Goal: Information Seeking & Learning: Learn about a topic

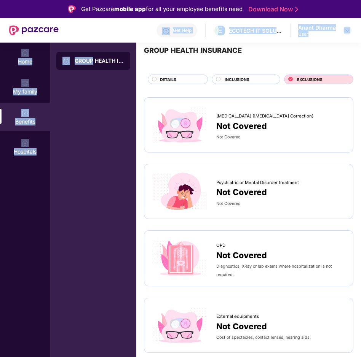
scroll to position [14, 0]
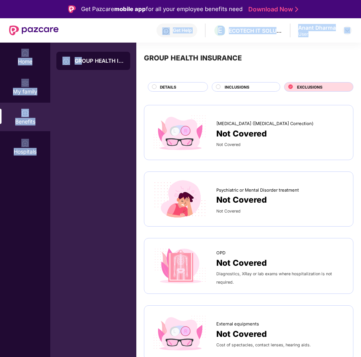
drag, startPoint x: 112, startPoint y: 33, endPoint x: 81, endPoint y: 72, distance: 49.3
click at [81, 72] on div "Get Pazcare mobile app for all your employee benefits need Download Now Get Hel…" at bounding box center [180, 200] width 361 height 400
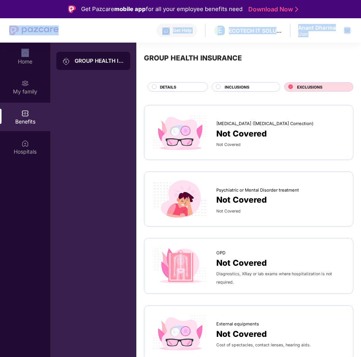
drag, startPoint x: 6, startPoint y: 30, endPoint x: -37, endPoint y: 49, distance: 46.8
click at [0, 49] on html "Get Pazcare mobile app for all your employee benefits need Download Now Get Hel…" at bounding box center [180, 178] width 361 height 357
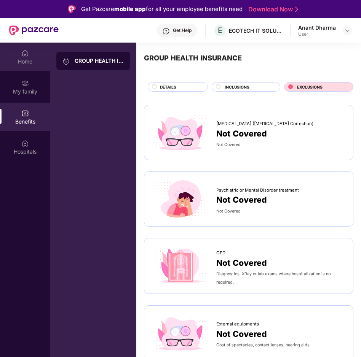
click at [25, 66] on div "Home" at bounding box center [25, 57] width 50 height 29
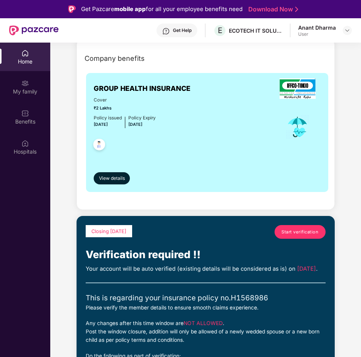
scroll to position [41, 0]
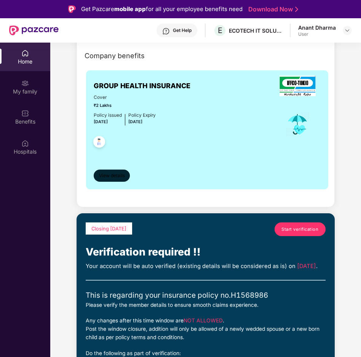
click at [107, 175] on span "View details" at bounding box center [112, 175] width 26 height 7
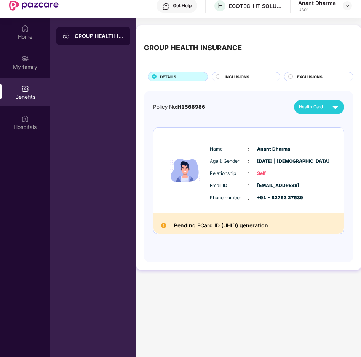
scroll to position [25, 0]
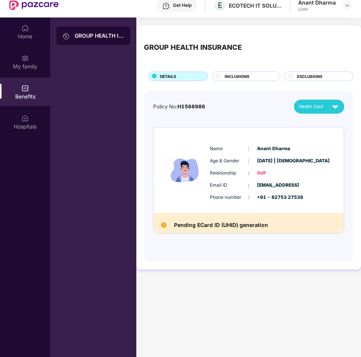
click at [248, 75] on span "INCLUSIONS" at bounding box center [236, 76] width 25 height 6
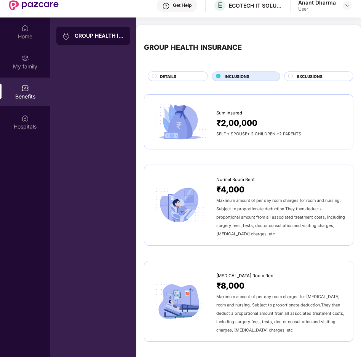
click at [305, 77] on span "EXCLUSIONS" at bounding box center [309, 76] width 25 height 6
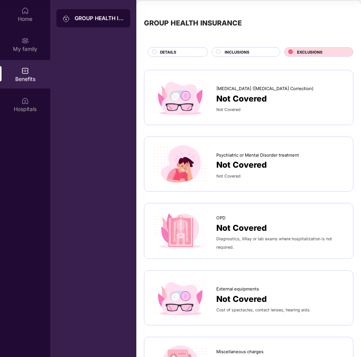
scroll to position [0, 0]
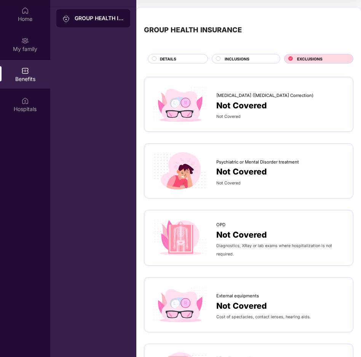
click at [179, 56] on div "DETAILS" at bounding box center [180, 59] width 48 height 7
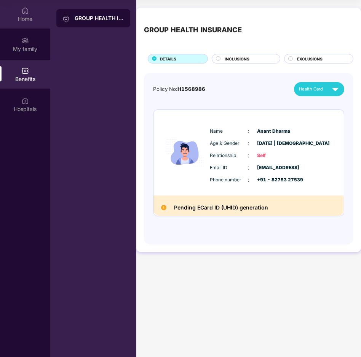
click at [19, 12] on div "Home" at bounding box center [25, 14] width 50 height 29
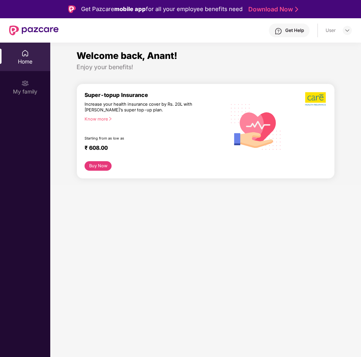
scroll to position [43, 0]
